Goal: Transaction & Acquisition: Purchase product/service

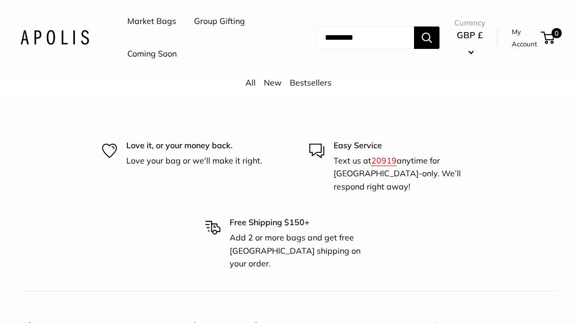
scroll to position [2220, 0]
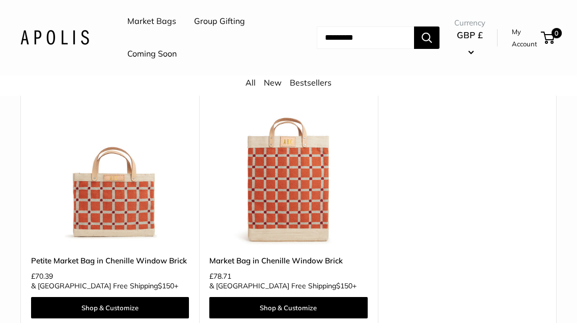
scroll to position [157, 0]
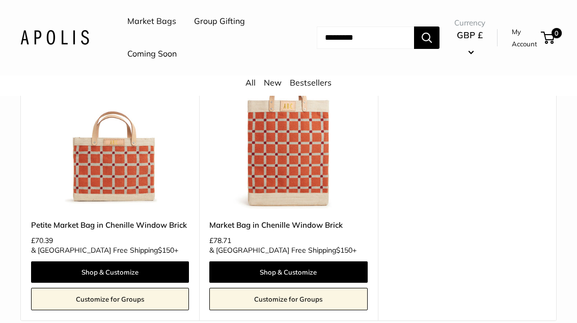
click at [303, 177] on img at bounding box center [288, 130] width 158 height 158
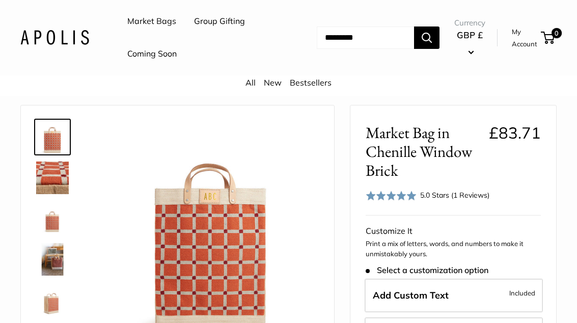
scroll to position [84, 0]
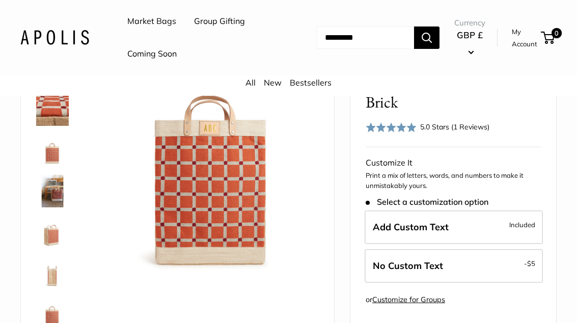
click at [45, 156] on img at bounding box center [52, 150] width 33 height 33
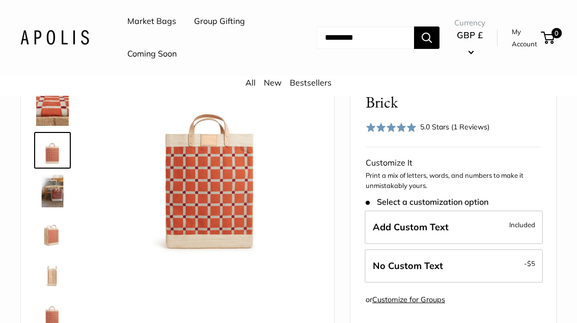
click at [65, 233] on img at bounding box center [52, 232] width 33 height 33
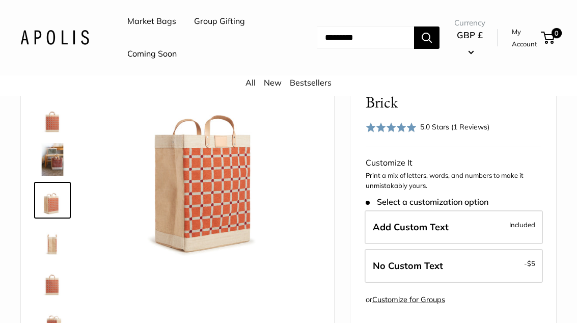
click at [62, 265] on img at bounding box center [52, 281] width 33 height 33
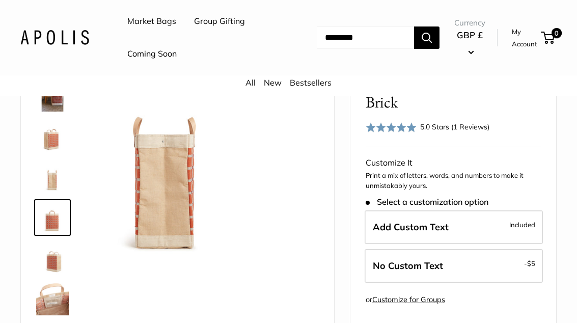
scroll to position [106, 0]
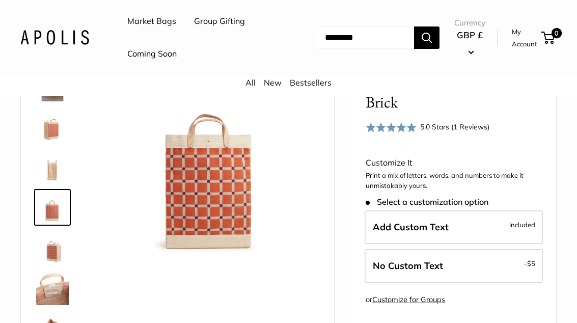
click at [59, 298] on img at bounding box center [52, 289] width 33 height 33
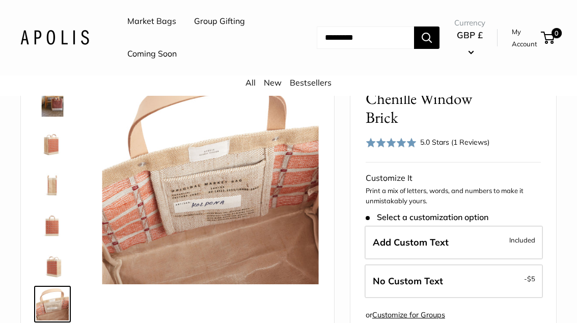
scroll to position [0, 0]
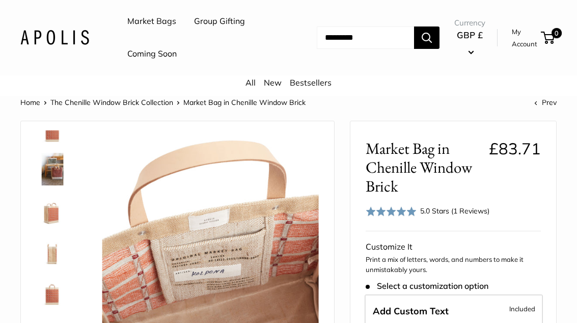
click at [152, 26] on link "Market Bags" at bounding box center [151, 21] width 49 height 15
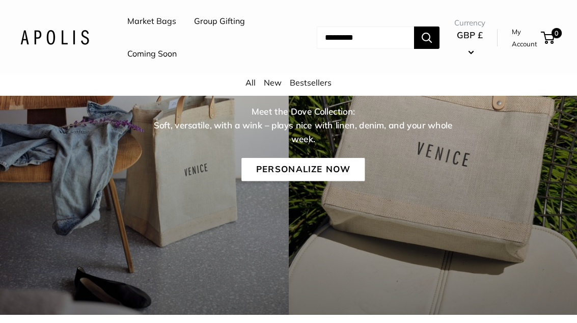
scroll to position [177, 0]
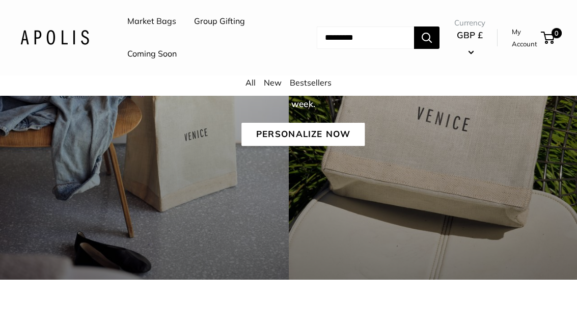
click at [315, 130] on link "Personalize Now" at bounding box center [302, 134] width 123 height 23
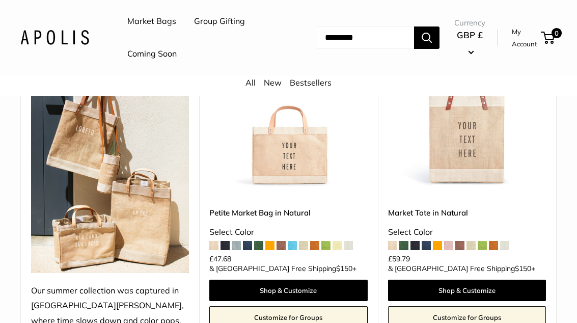
scroll to position [236, 0]
click at [487, 248] on span at bounding box center [482, 245] width 9 height 9
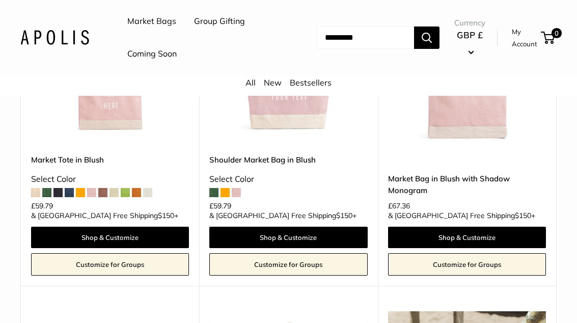
scroll to position [1913, 0]
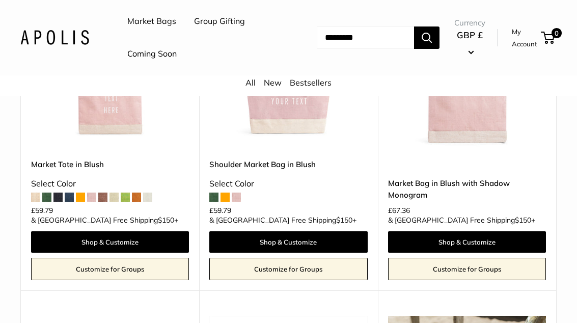
click at [158, 57] on link "Coming Soon" at bounding box center [151, 53] width 49 height 15
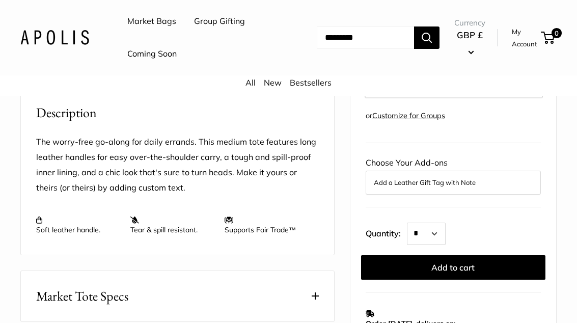
scroll to position [316, 0]
